Goal: Information Seeking & Learning: Learn about a topic

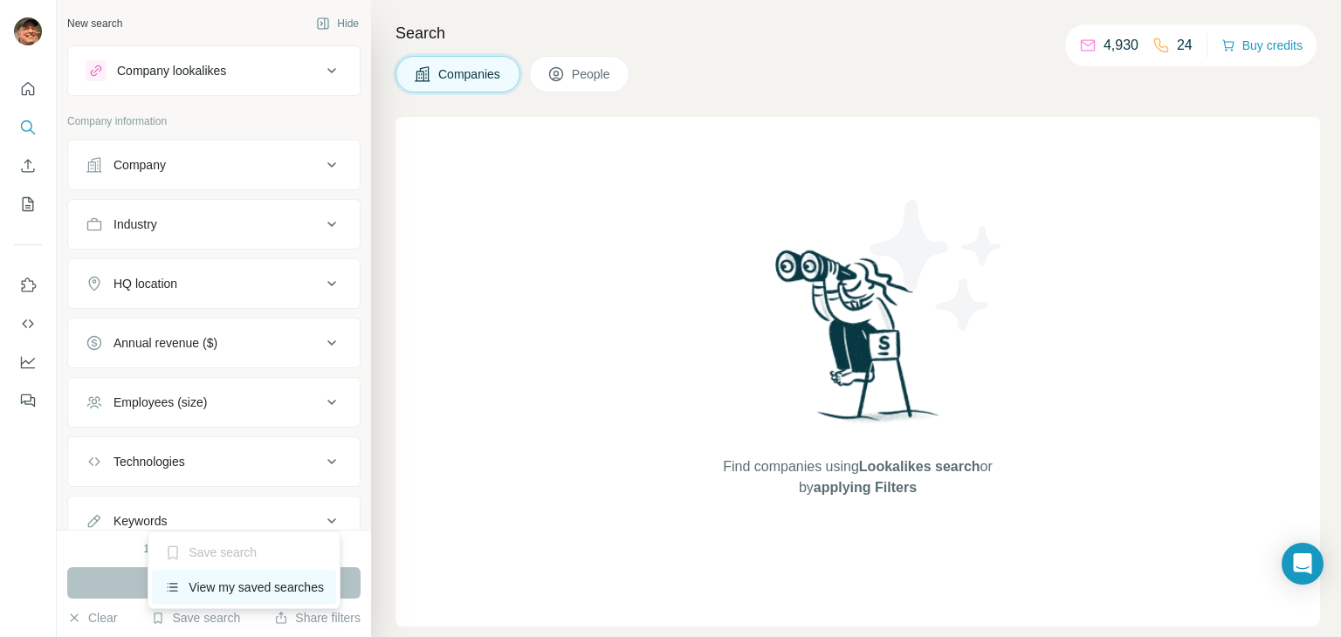
click at [273, 584] on div "View my saved searches" at bounding box center [244, 587] width 184 height 35
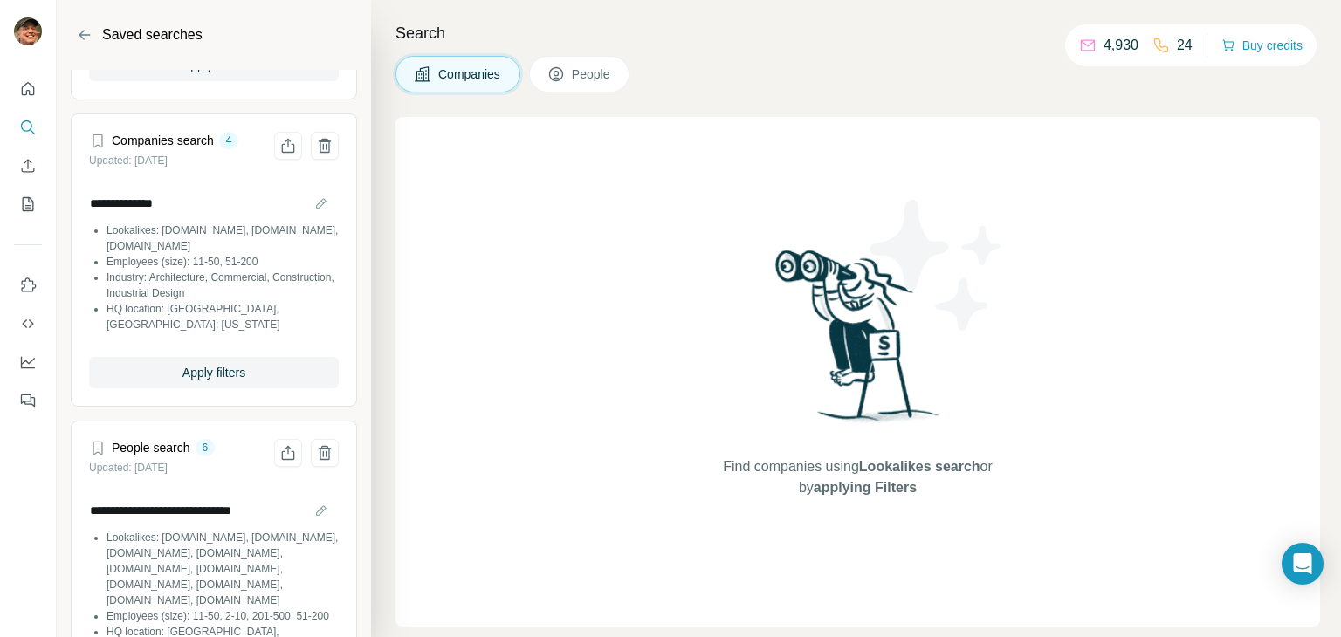
scroll to position [349, 0]
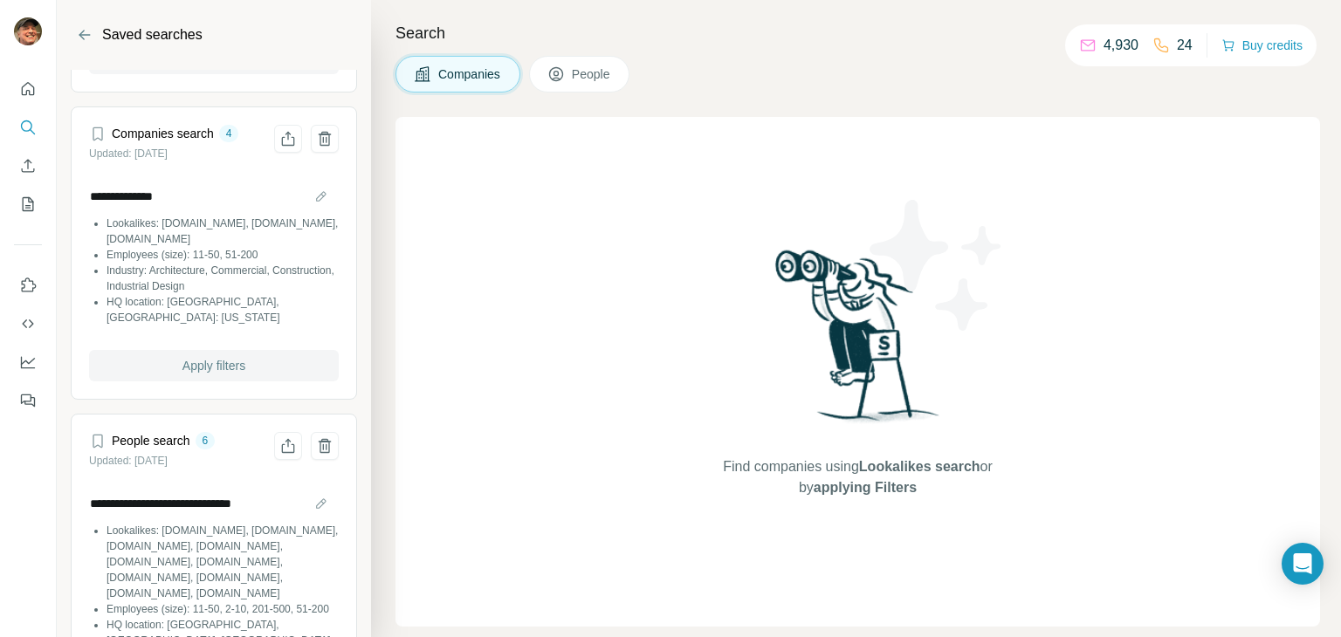
click at [215, 357] on span "Apply filters" at bounding box center [214, 365] width 63 height 17
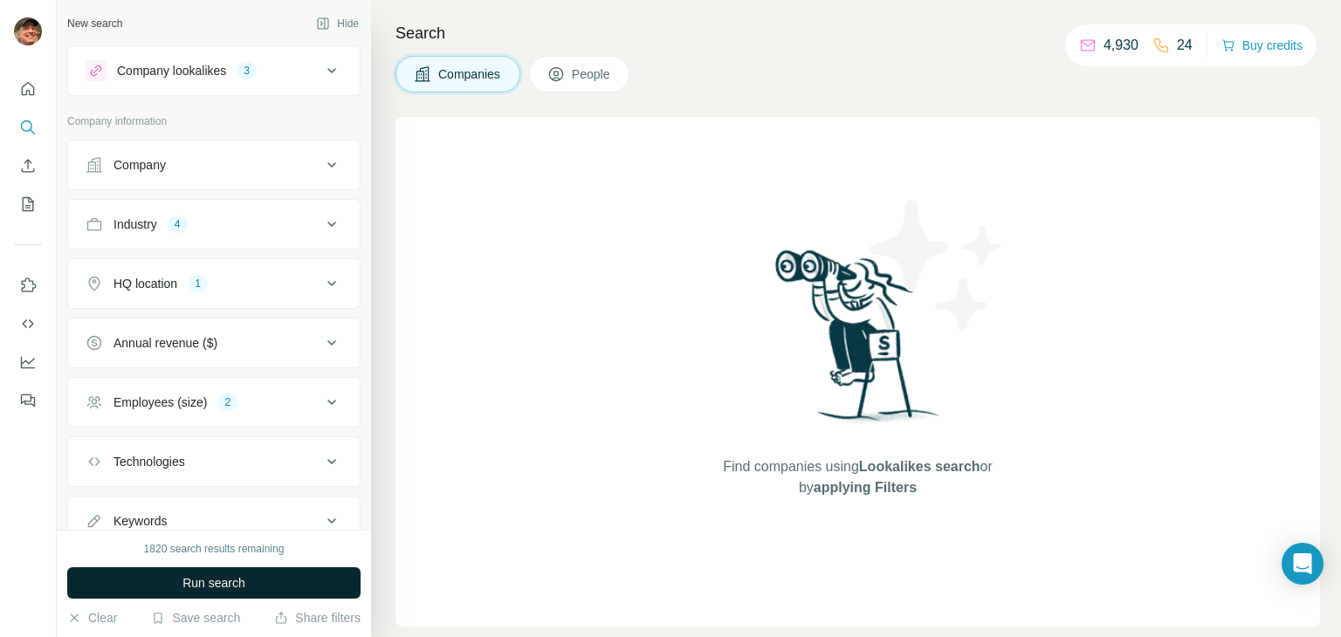
click at [202, 582] on span "Run search" at bounding box center [214, 583] width 63 height 17
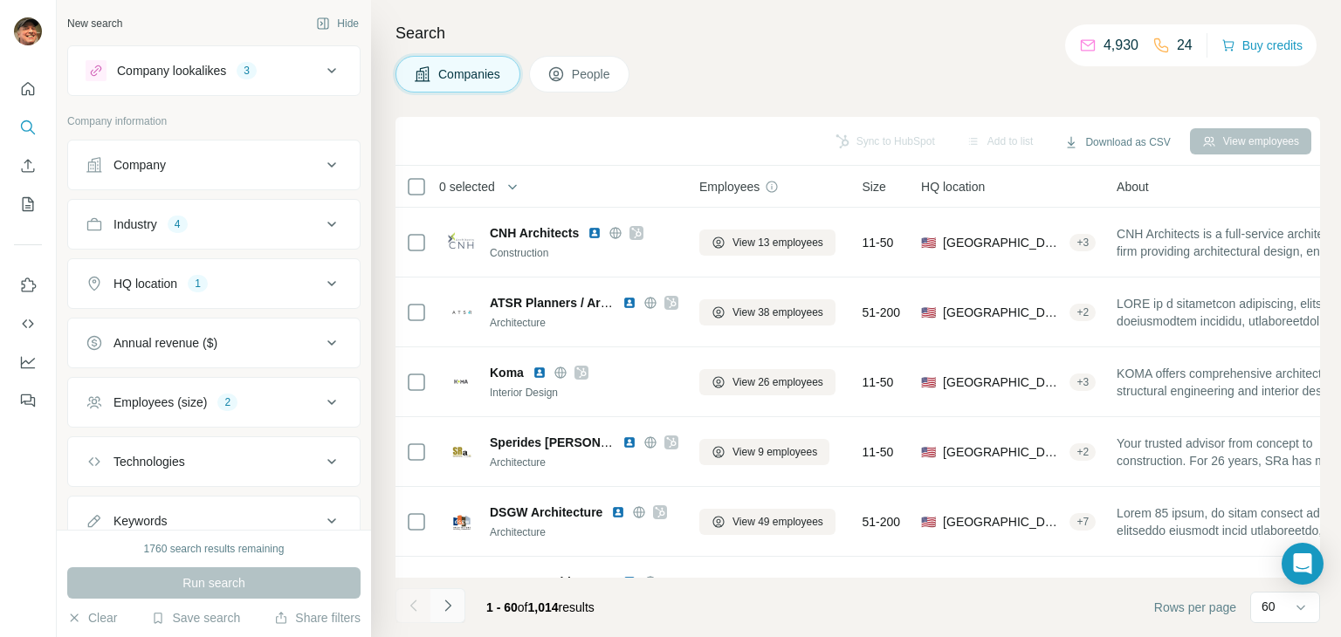
click at [458, 605] on button "Navigate to next page" at bounding box center [448, 606] width 35 height 35
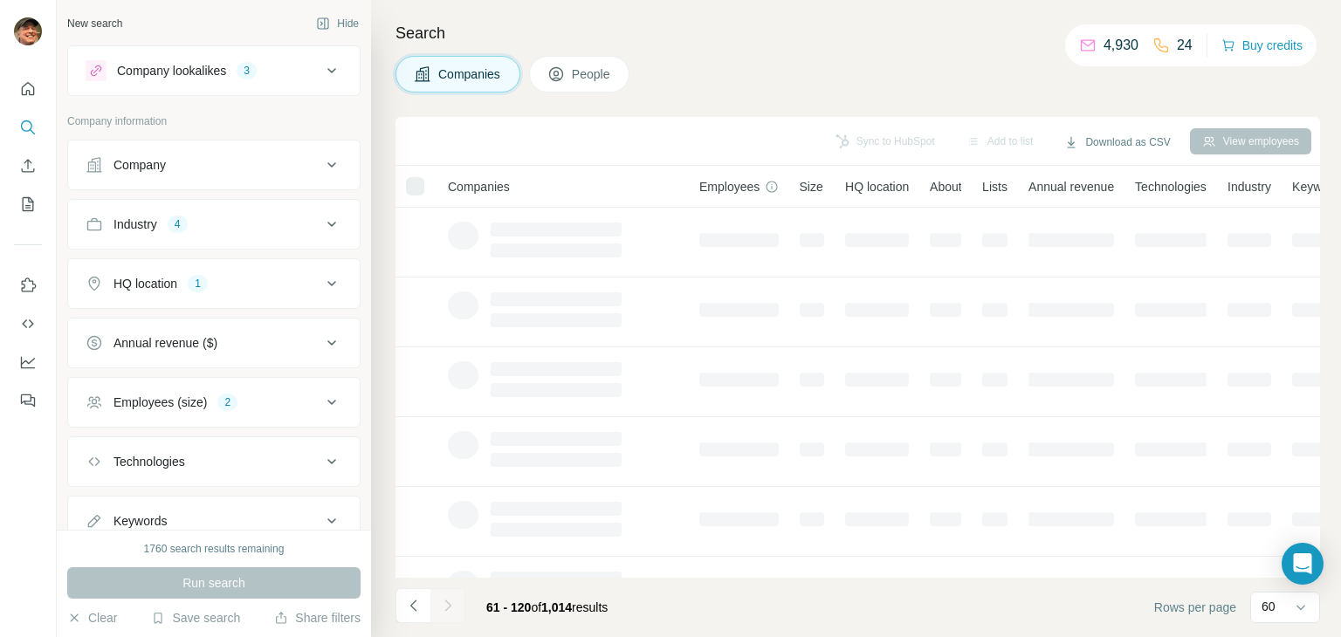
click at [458, 605] on div at bounding box center [448, 606] width 35 height 35
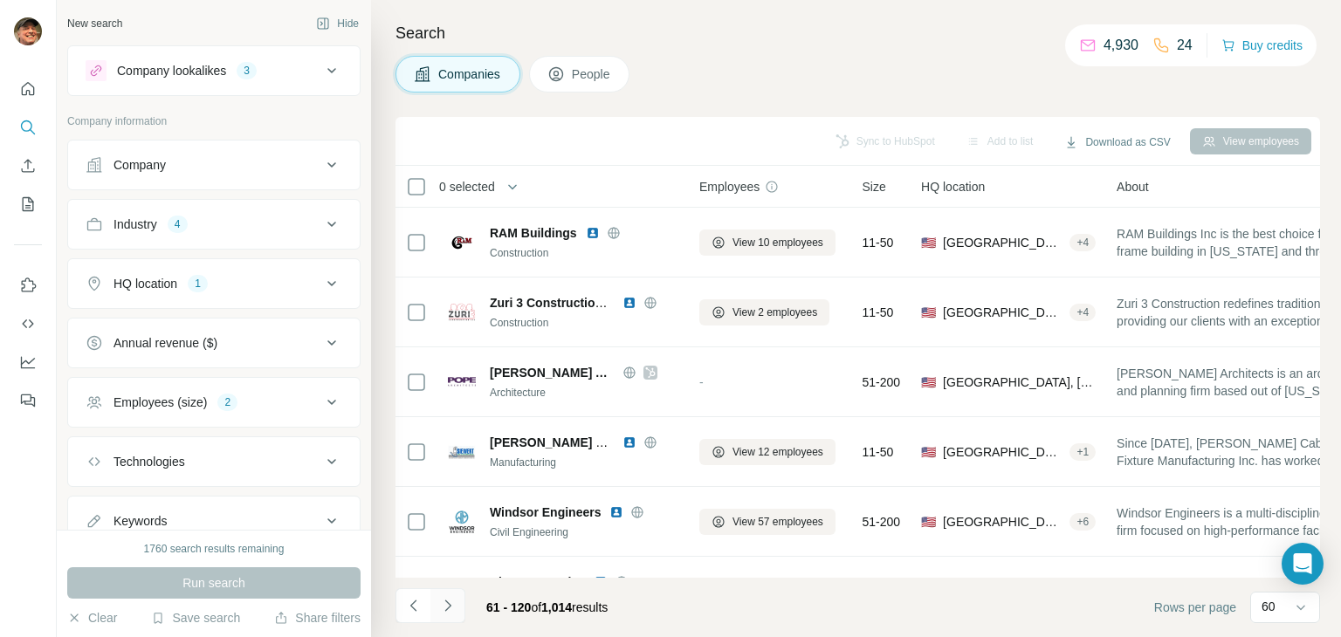
click at [452, 608] on icon "Navigate to next page" at bounding box center [447, 605] width 17 height 17
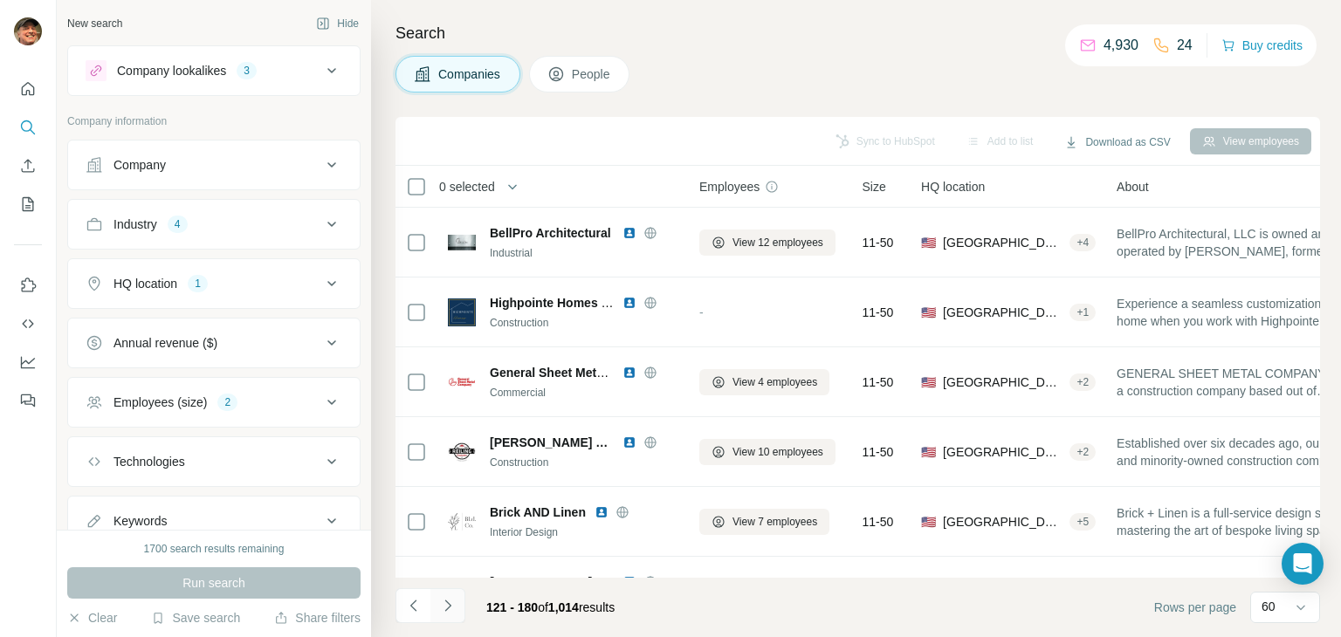
click at [446, 602] on icon "Navigate to next page" at bounding box center [447, 605] width 6 height 11
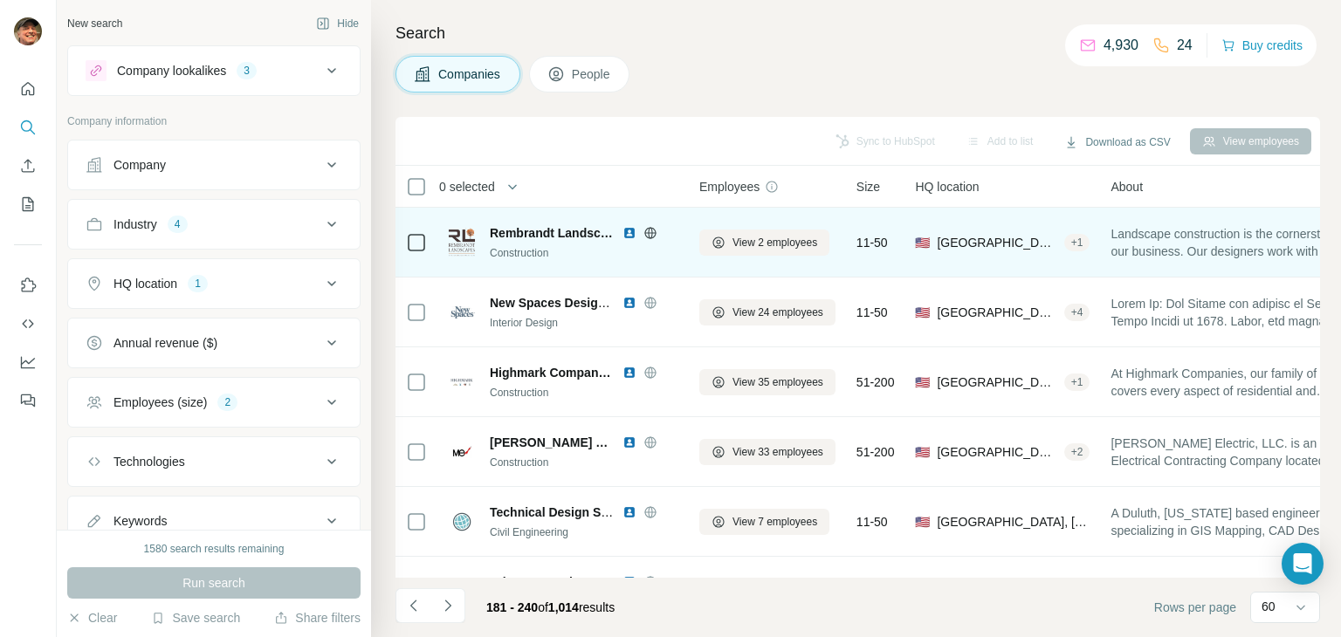
click at [650, 229] on icon at bounding box center [651, 233] width 14 height 14
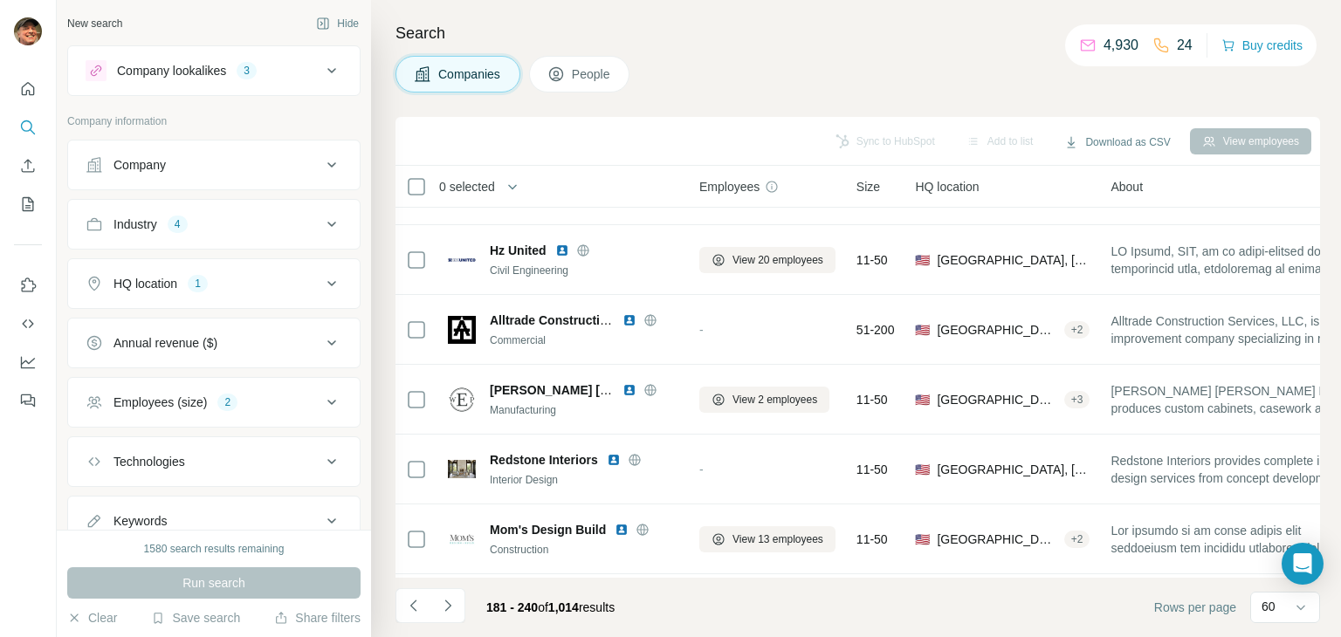
scroll to position [1397, 0]
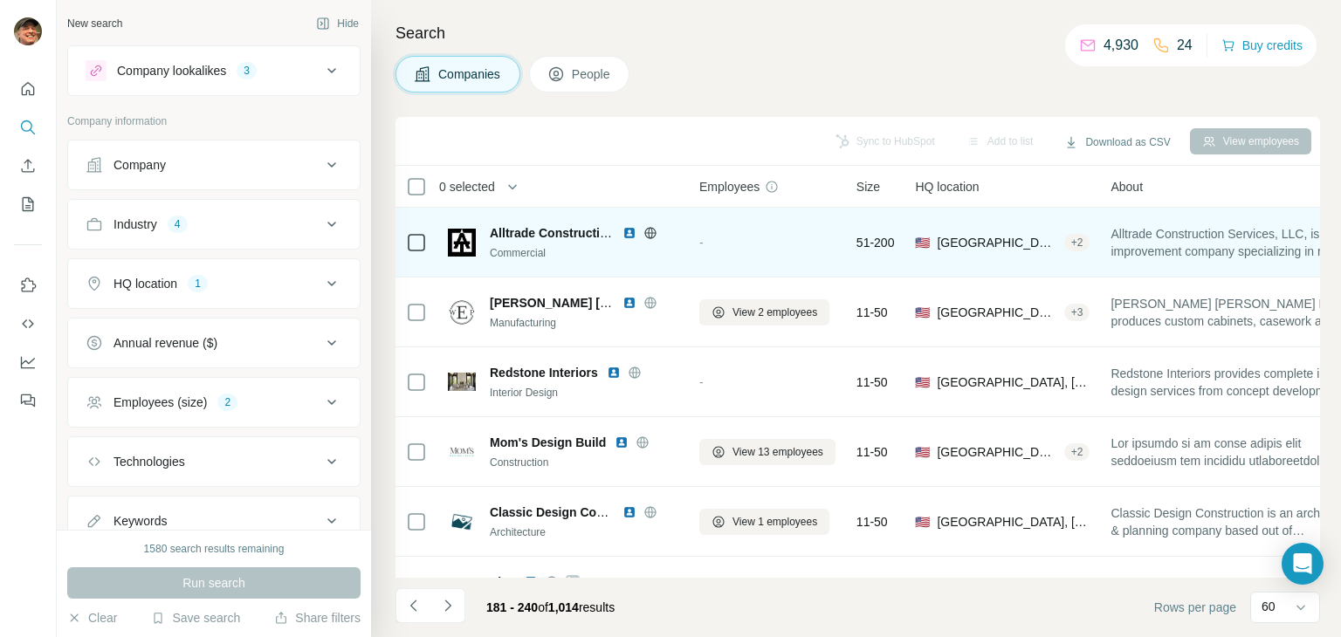
click at [651, 229] on icon at bounding box center [650, 232] width 4 height 11
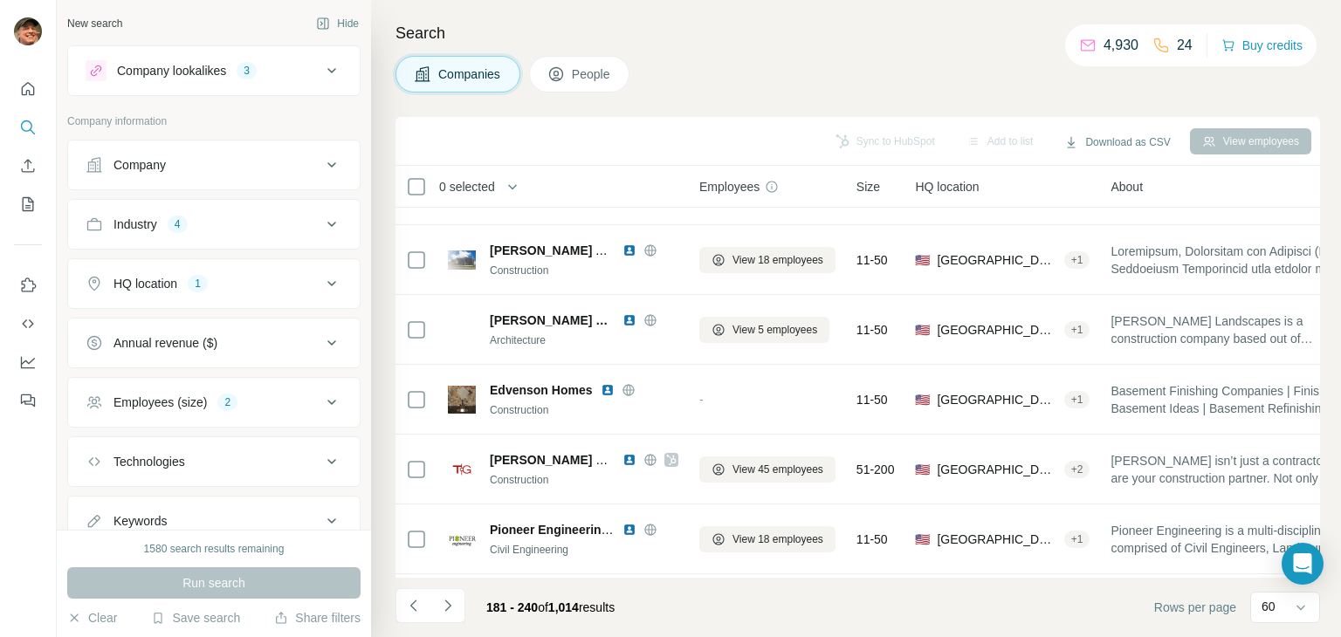
scroll to position [2620, 0]
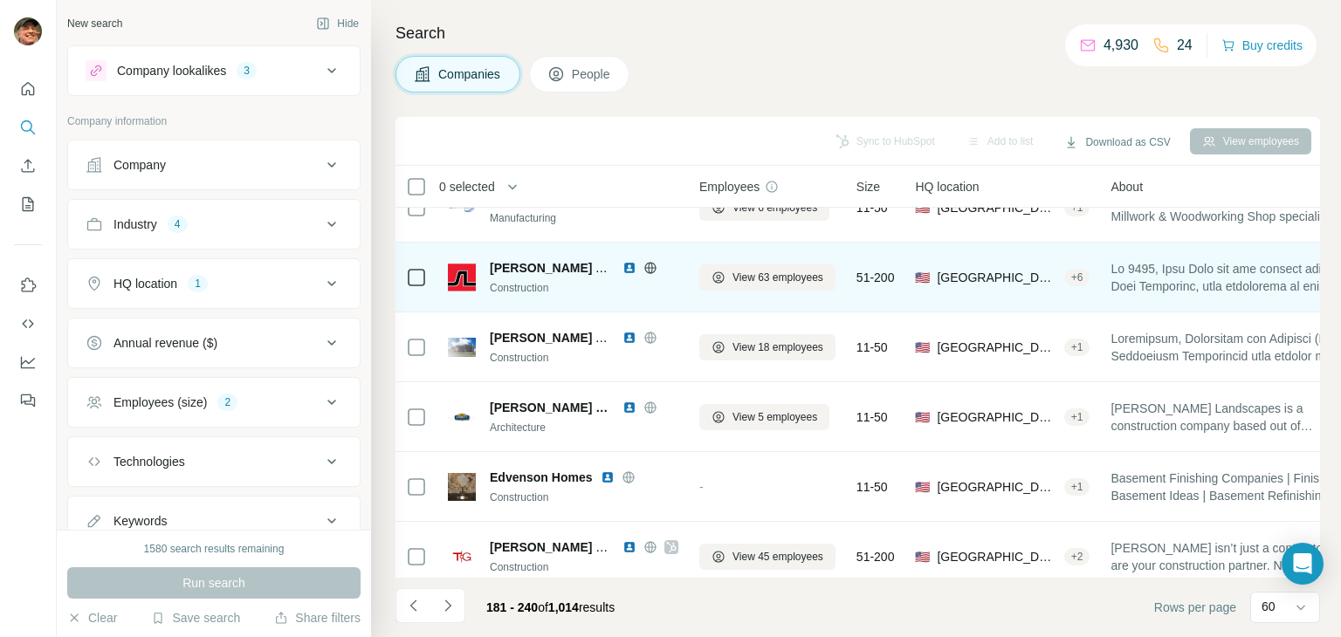
click at [649, 262] on icon at bounding box center [649, 267] width 11 height 11
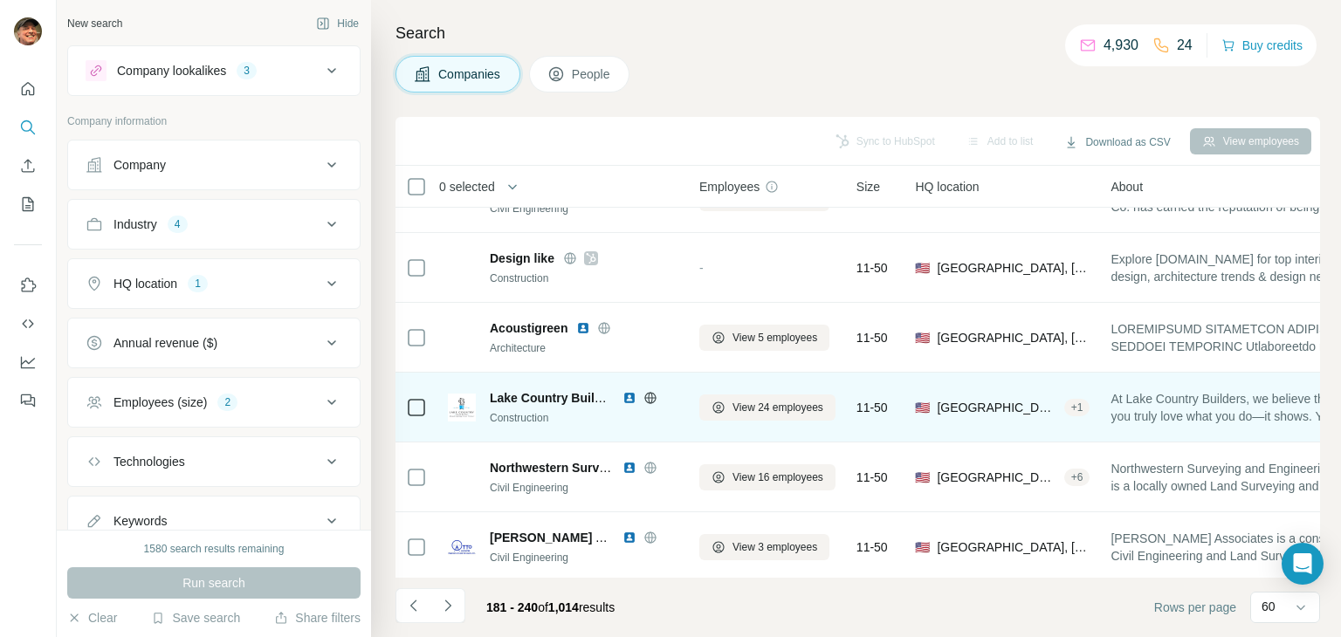
scroll to position [3830, 0]
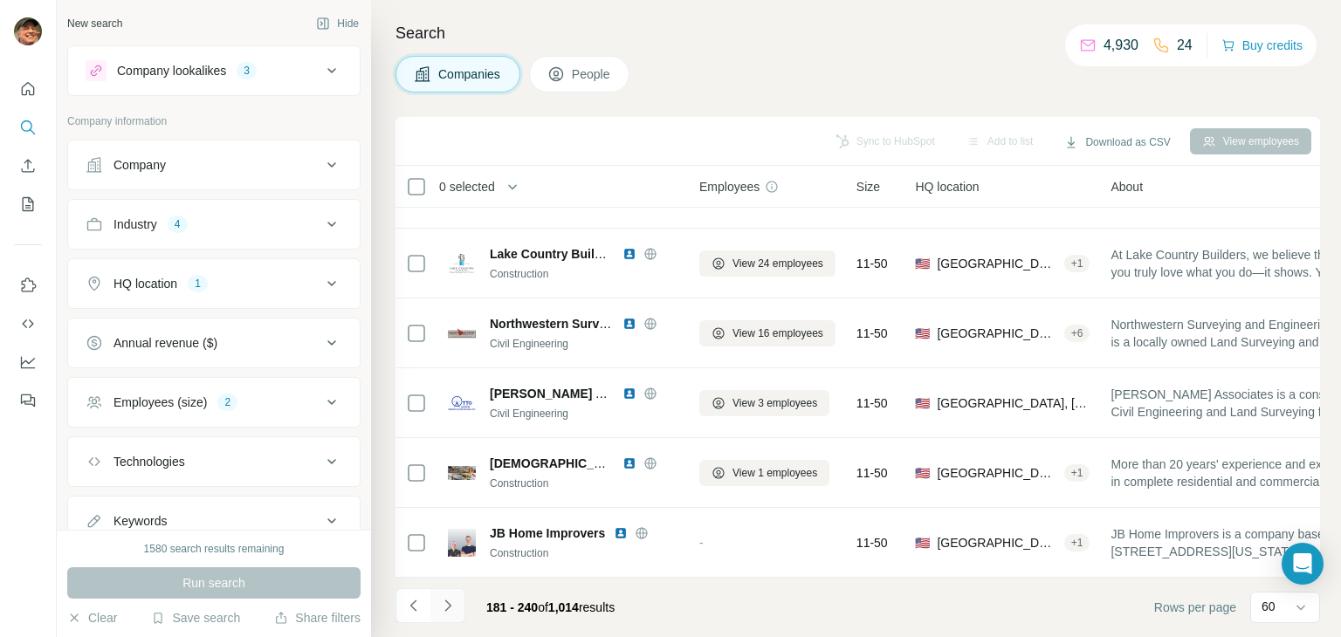
click at [440, 596] on button "Navigate to next page" at bounding box center [448, 606] width 35 height 35
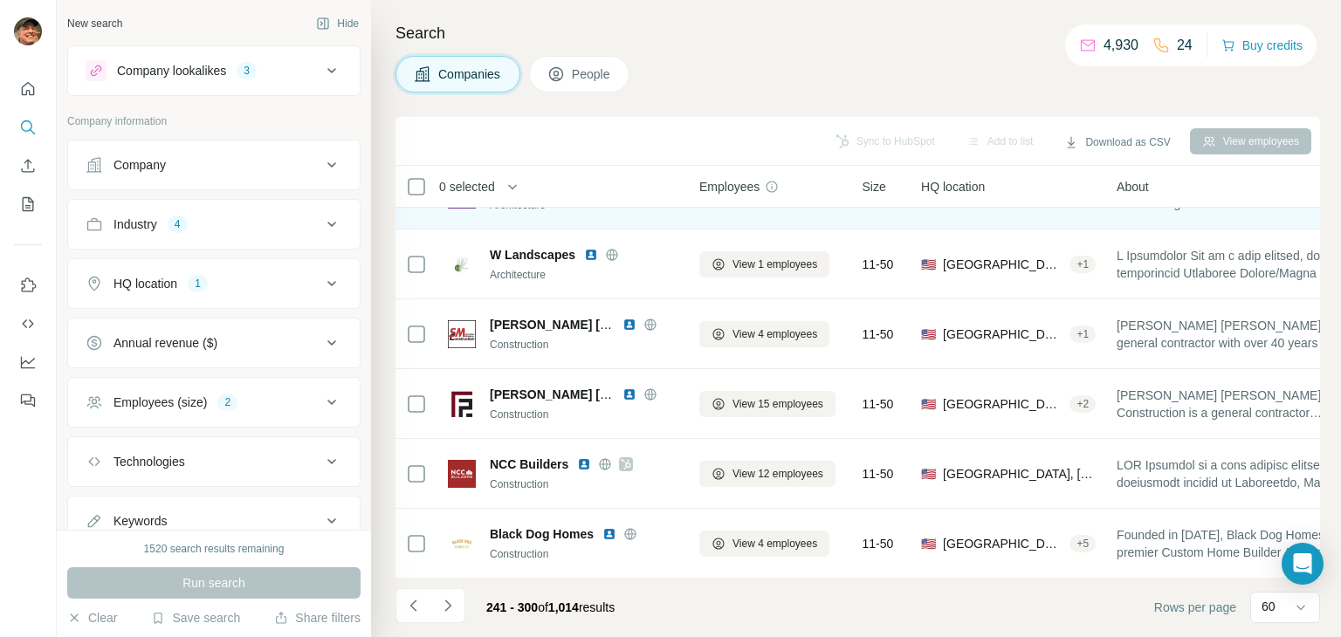
scroll to position [1135, 0]
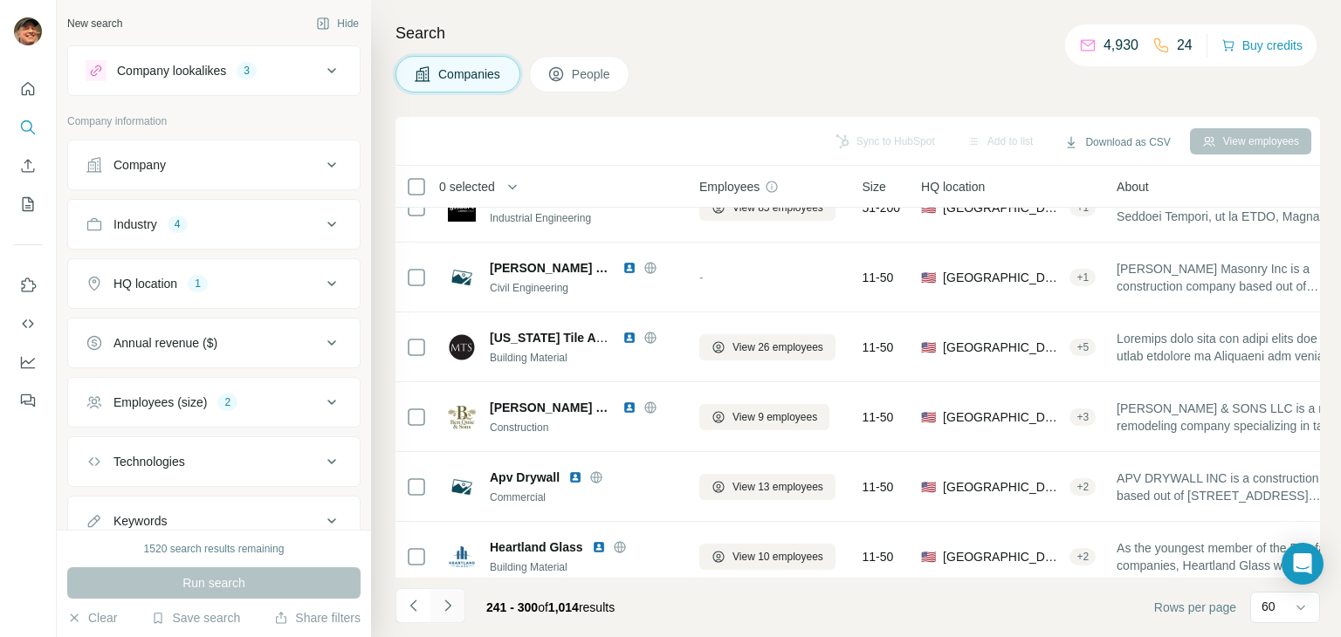
click at [457, 596] on button "Navigate to next page" at bounding box center [448, 606] width 35 height 35
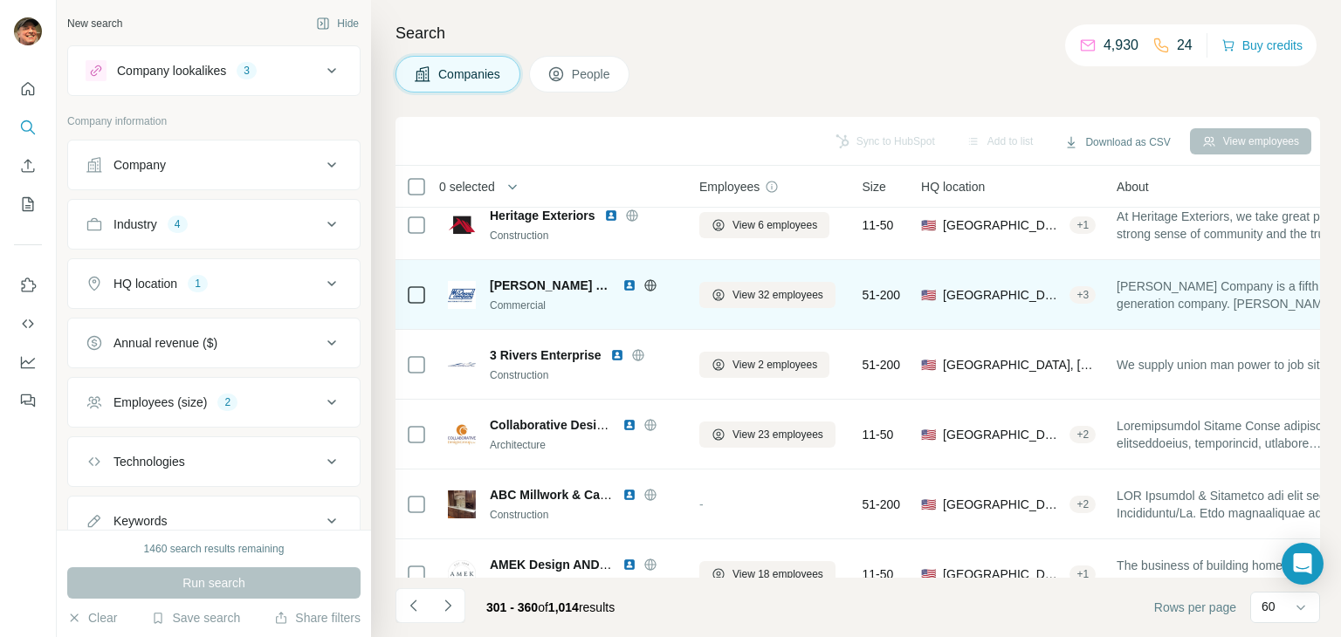
scroll to position [873, 0]
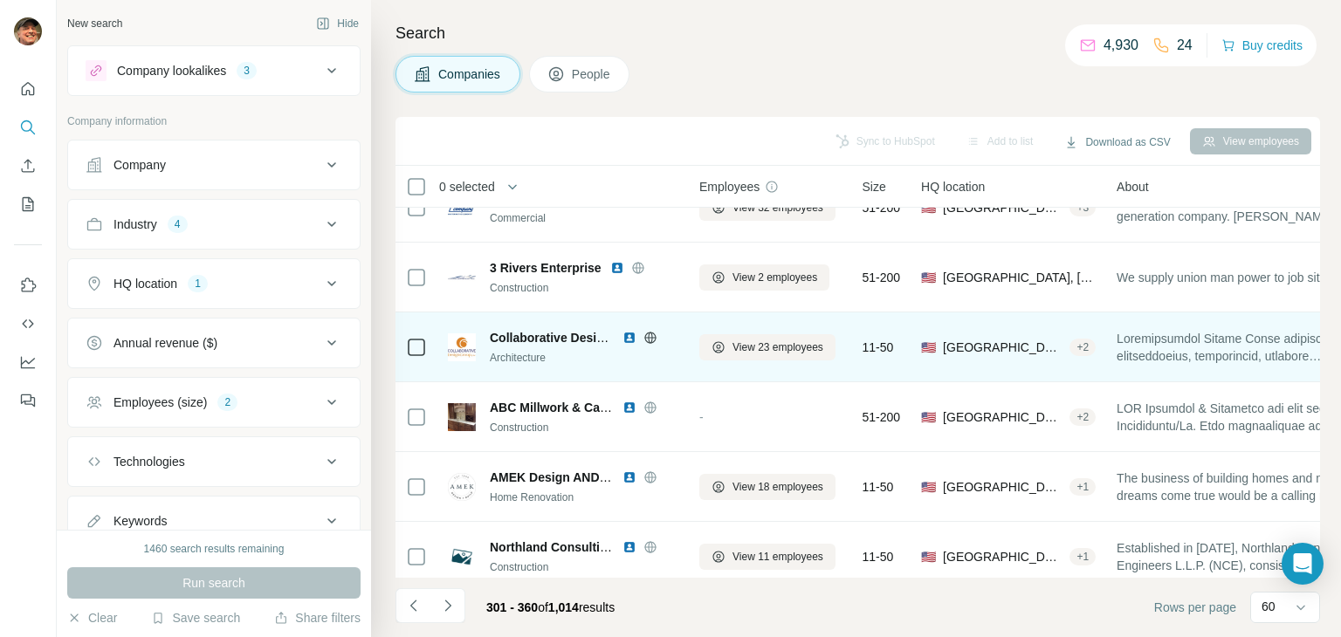
click at [655, 339] on icon at bounding box center [649, 337] width 11 height 11
